Goal: Register for event/course

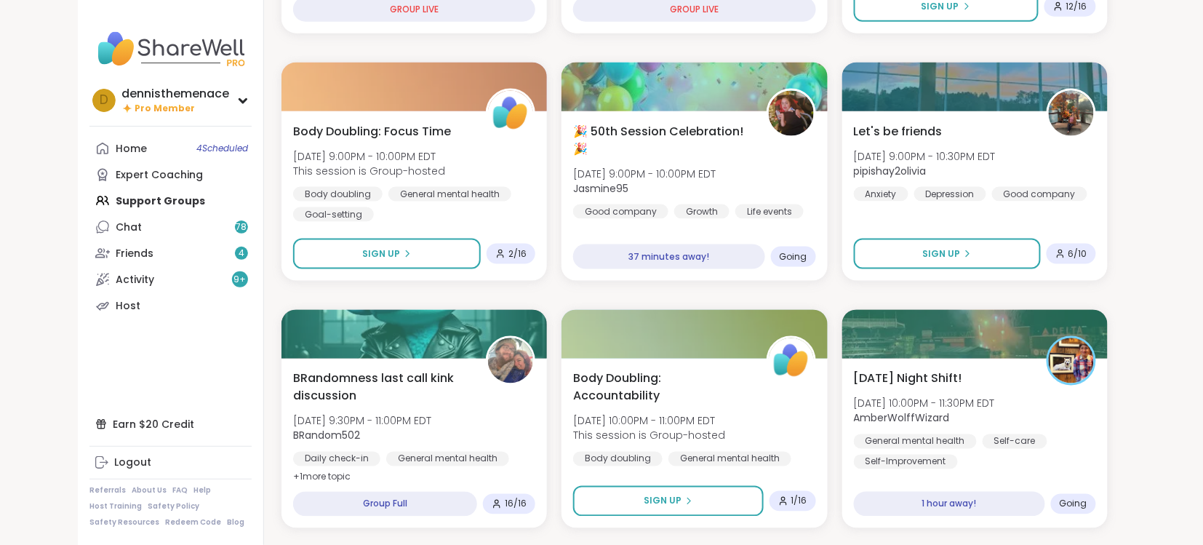
scroll to position [673, 0]
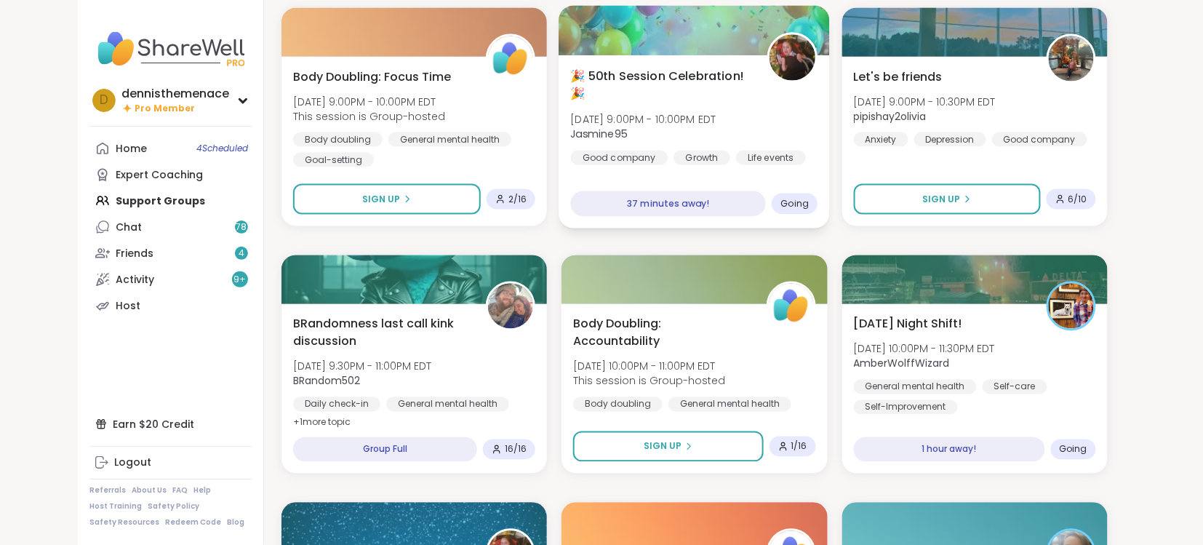
click at [680, 129] on span "Jasmine95" at bounding box center [643, 134] width 145 height 15
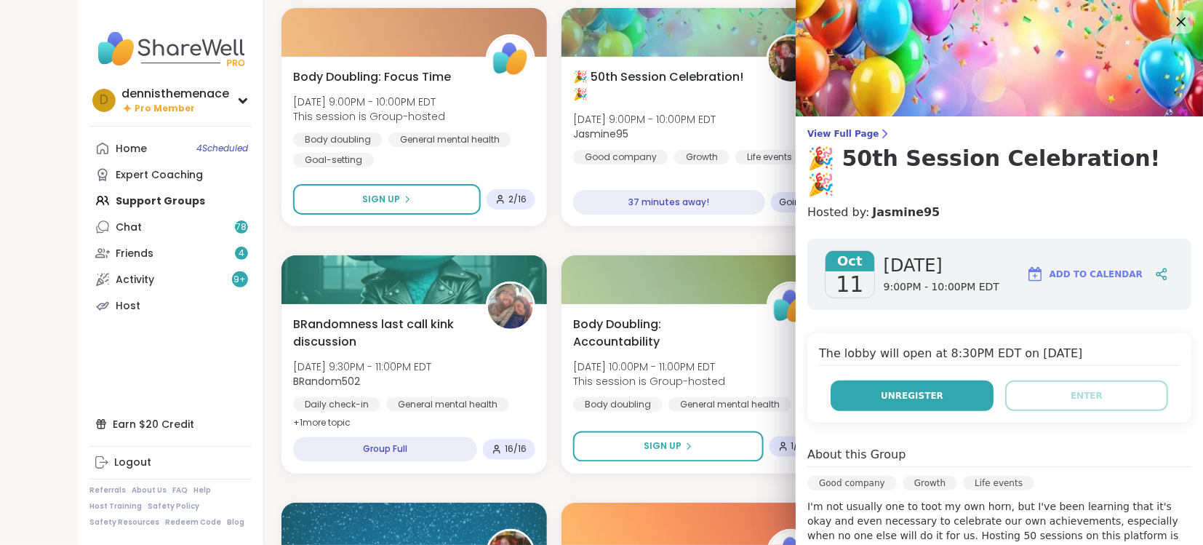
click at [918, 389] on span "Unregister" at bounding box center [912, 395] width 63 height 13
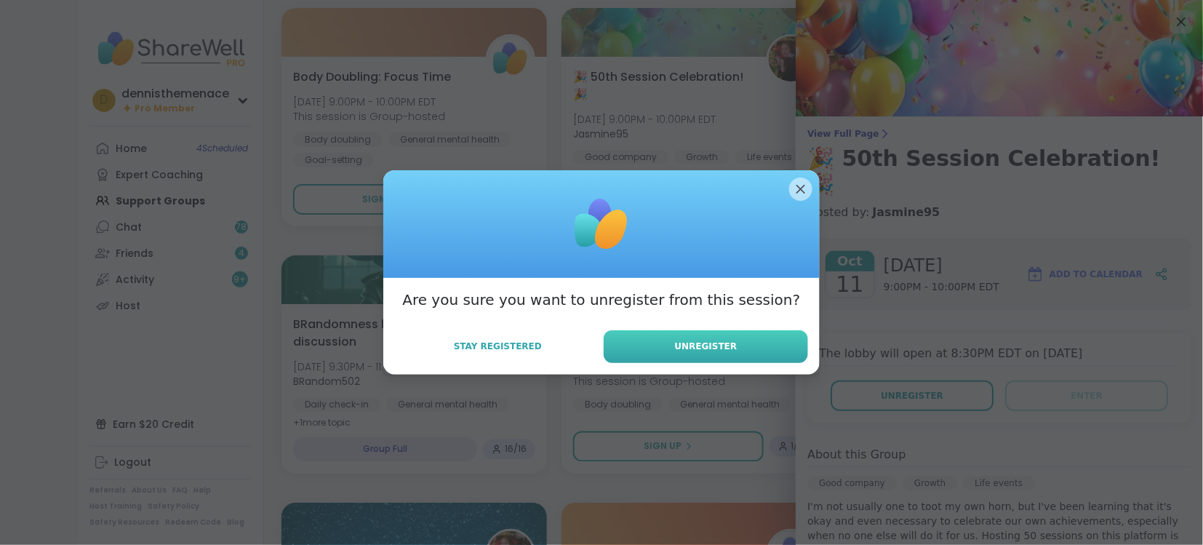
click at [708, 347] on span "Unregister" at bounding box center [706, 346] width 63 height 13
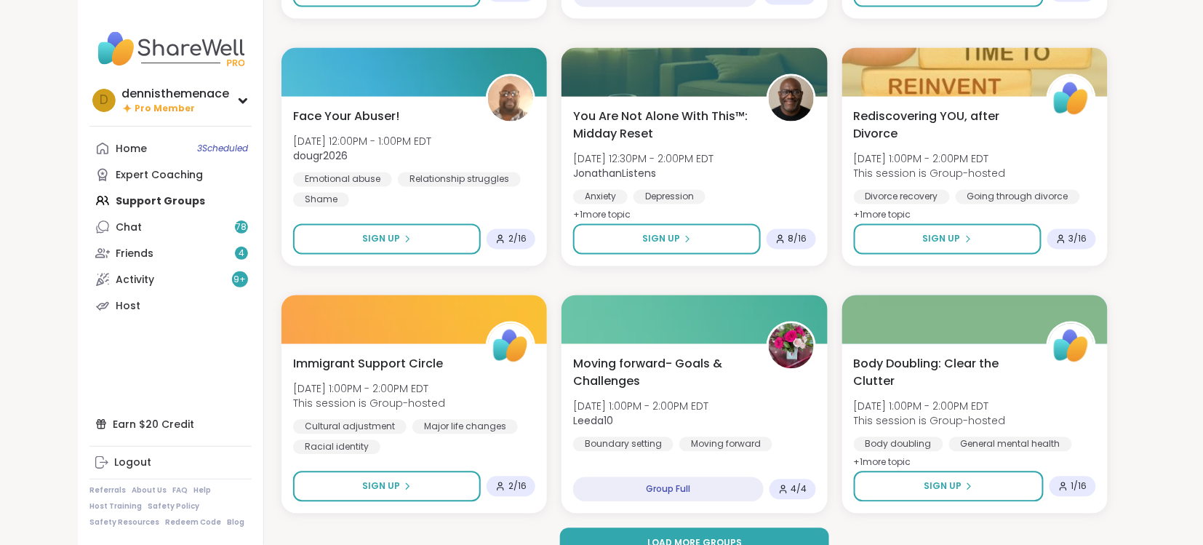
scroll to position [2638, 0]
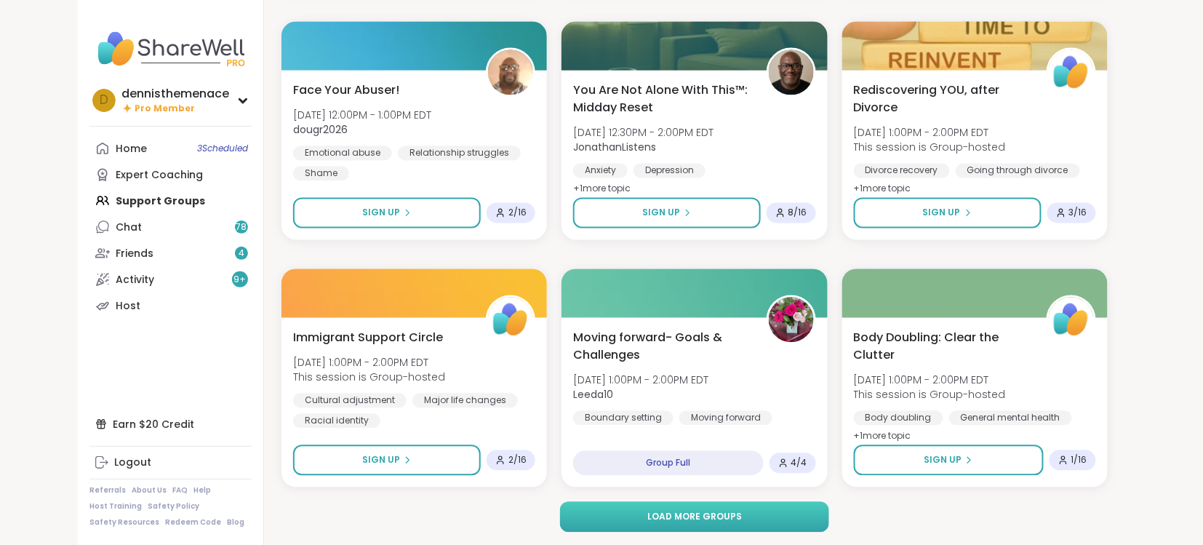
click at [689, 511] on span "Load more groups" at bounding box center [694, 517] width 95 height 13
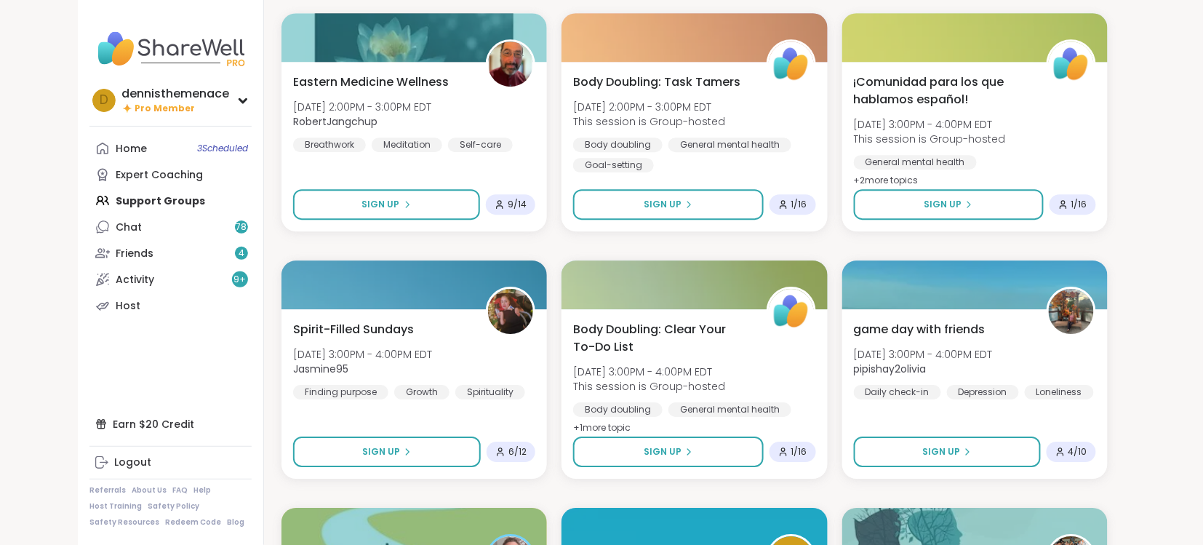
scroll to position [3142, 0]
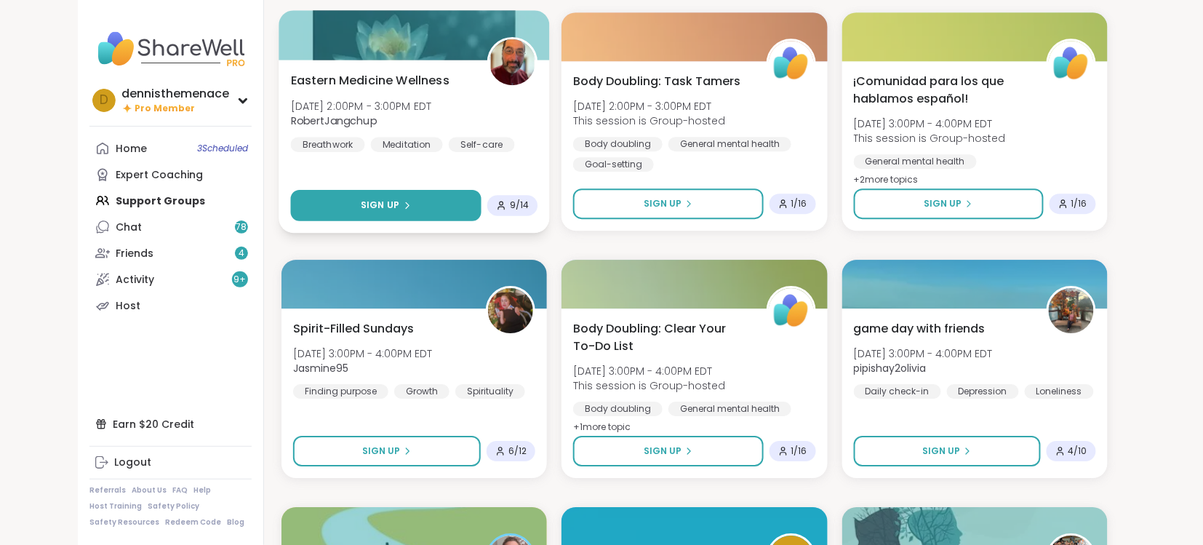
click at [391, 199] on span "Sign Up" at bounding box center [380, 205] width 39 height 13
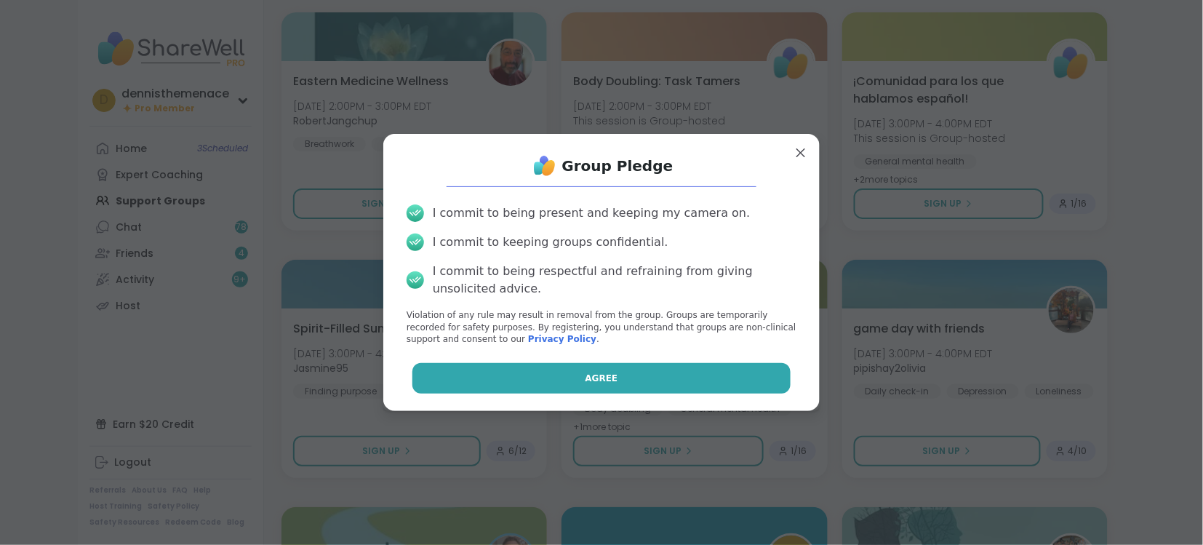
click at [601, 375] on span "Agree" at bounding box center [601, 378] width 33 height 13
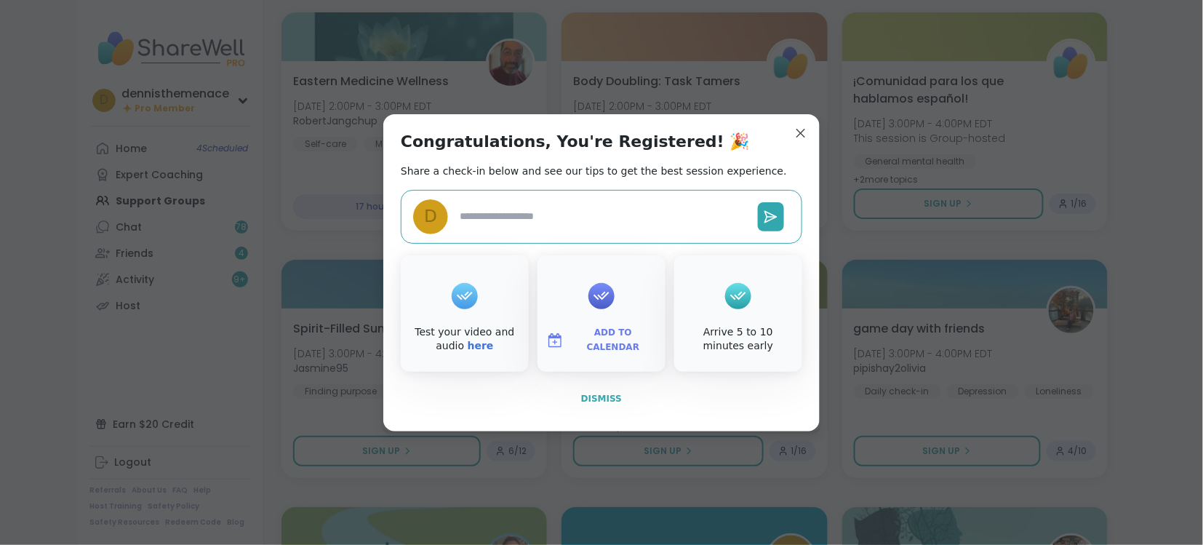
click at [604, 393] on span "Dismiss" at bounding box center [601, 398] width 41 height 10
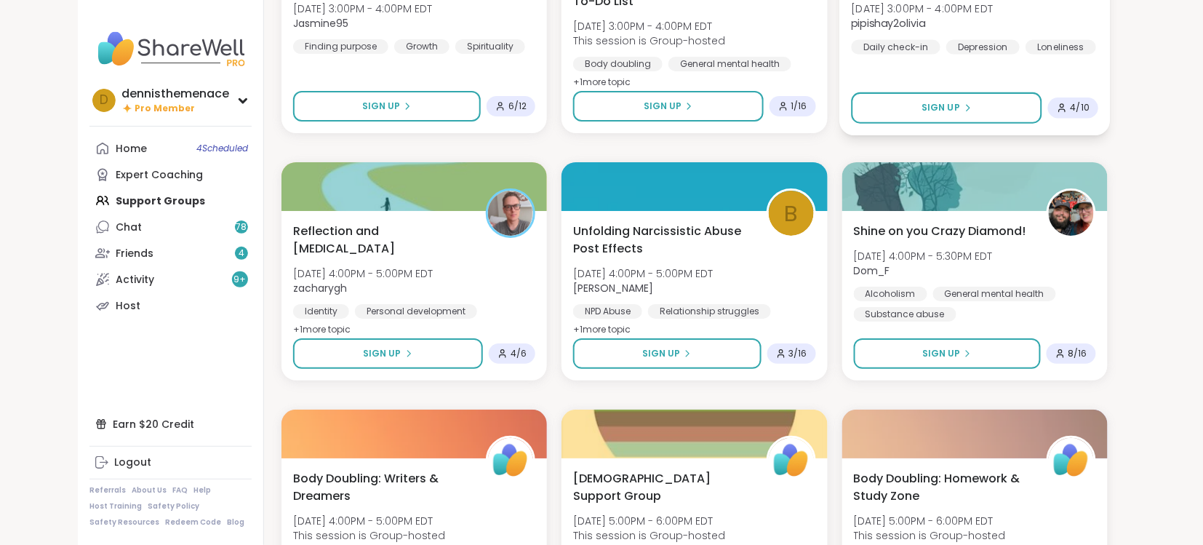
scroll to position [3491, 0]
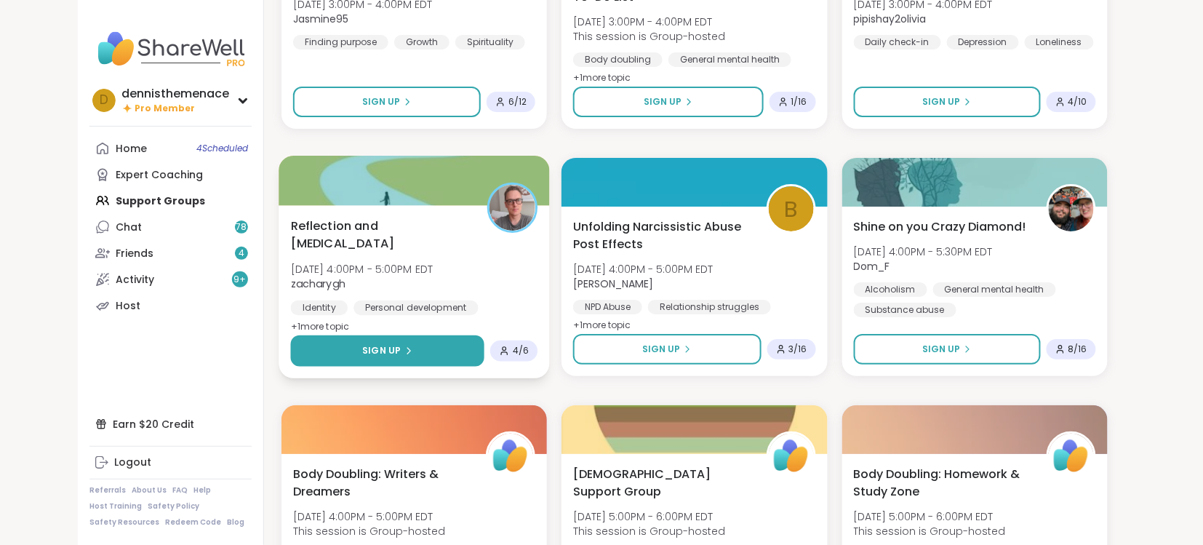
click at [386, 349] on span "Sign Up" at bounding box center [381, 350] width 39 height 13
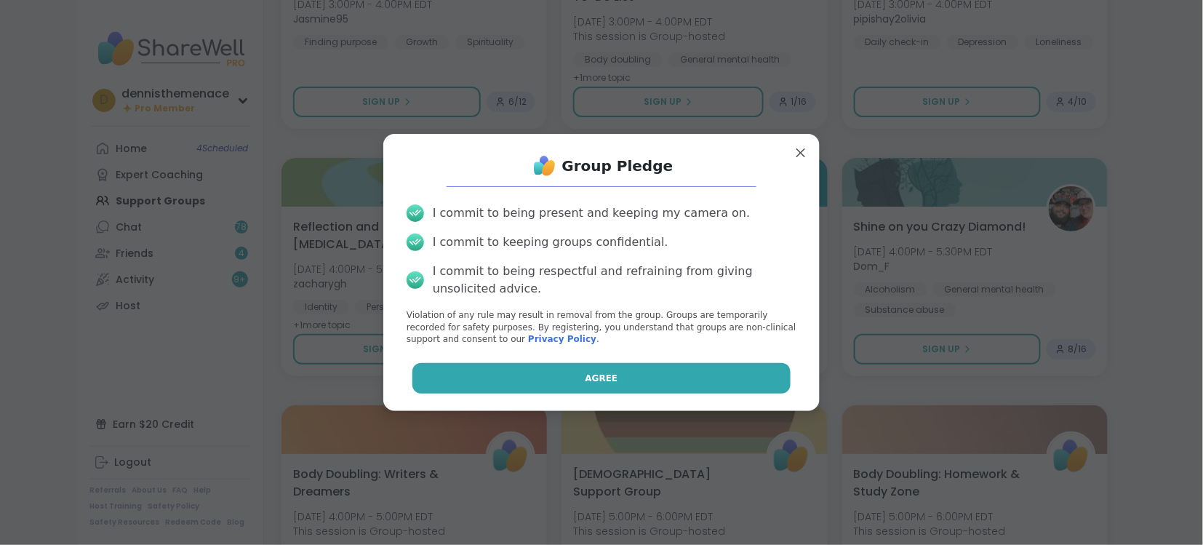
click at [604, 375] on span "Agree" at bounding box center [601, 378] width 33 height 13
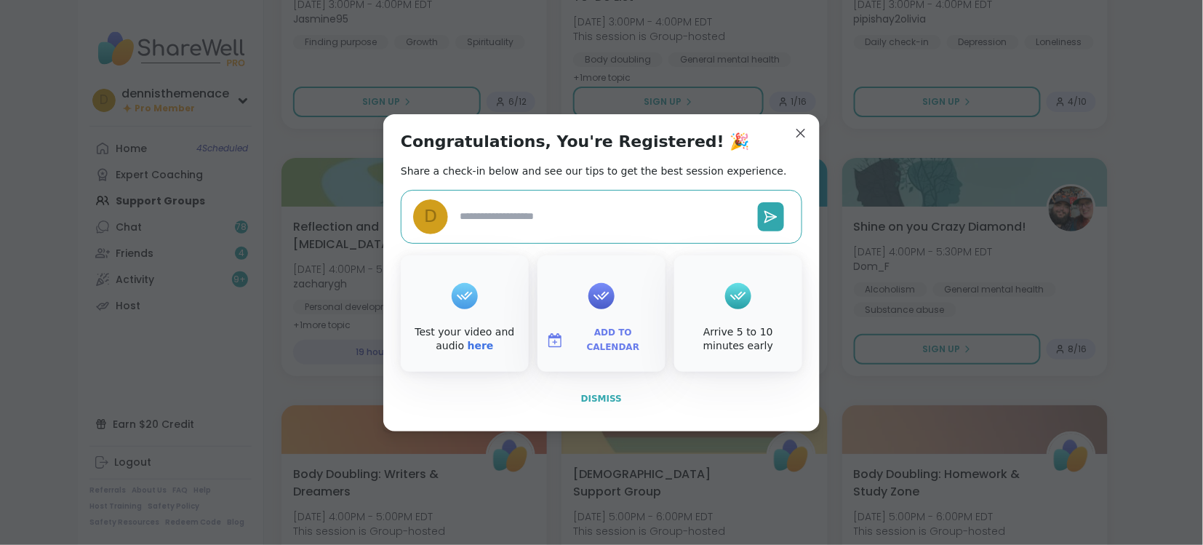
type textarea "*"
click at [603, 393] on span "Dismiss" at bounding box center [601, 398] width 41 height 10
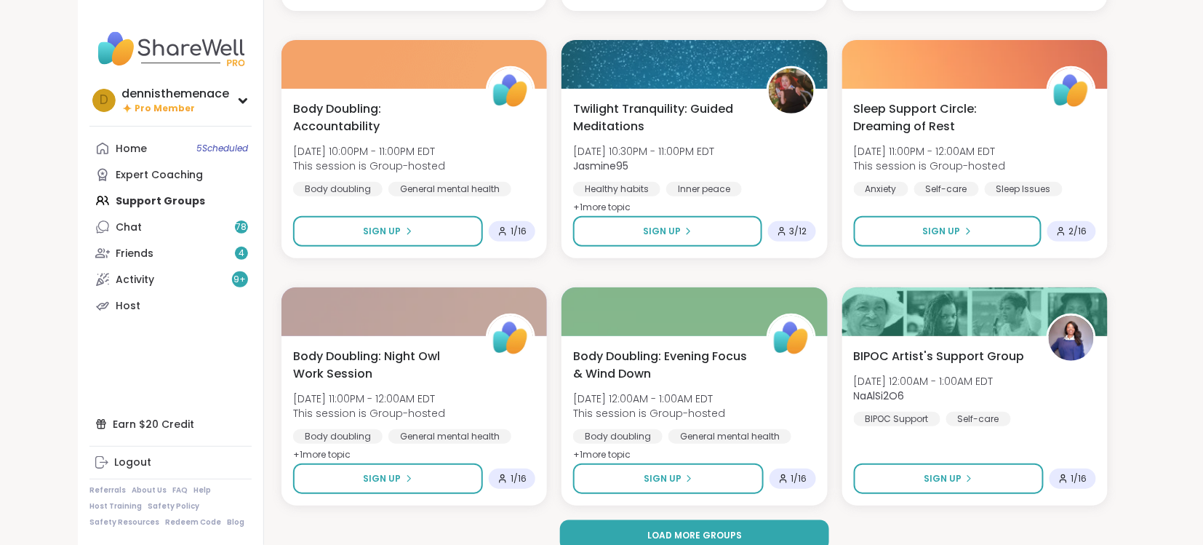
scroll to position [5605, 0]
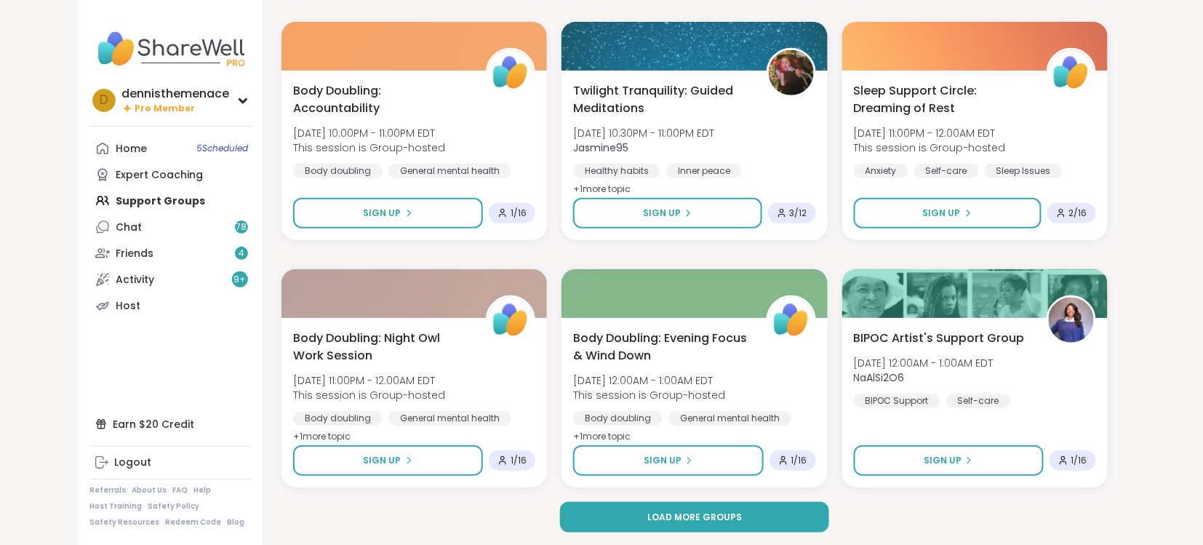
click at [172, 198] on div "Home 5 Scheduled Expert Coaching Support Groups Chat 78 Friends 4 Activity 9 + …" at bounding box center [170, 226] width 162 height 183
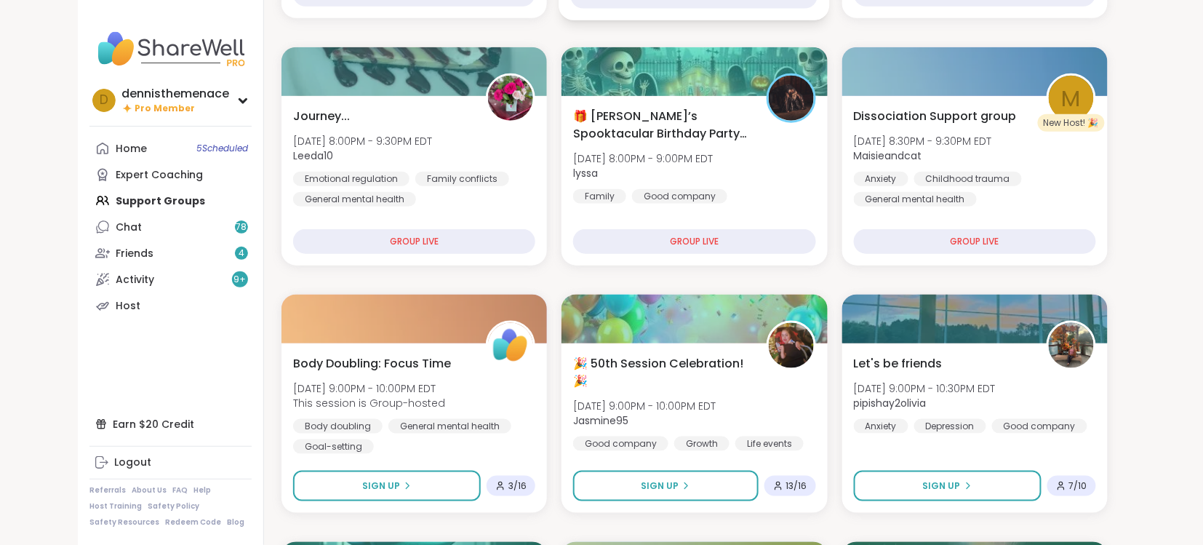
scroll to position [426, 0]
